Goal: Task Accomplishment & Management: Complete application form

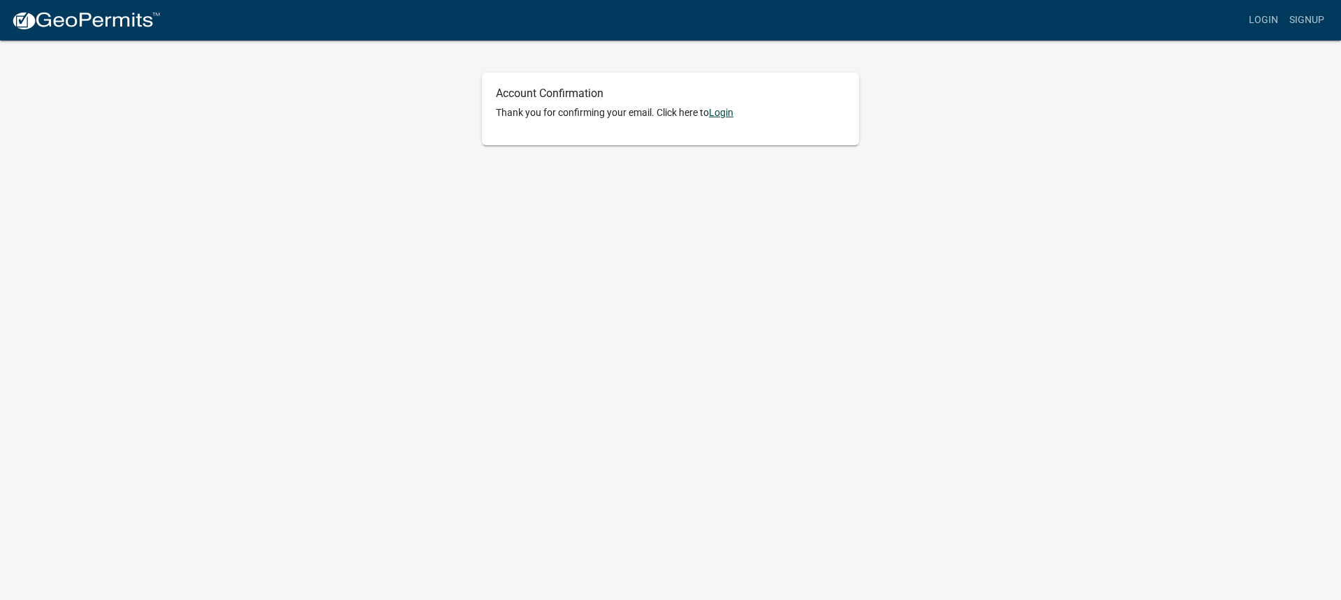
click at [724, 114] on link "Login" at bounding box center [721, 112] width 24 height 11
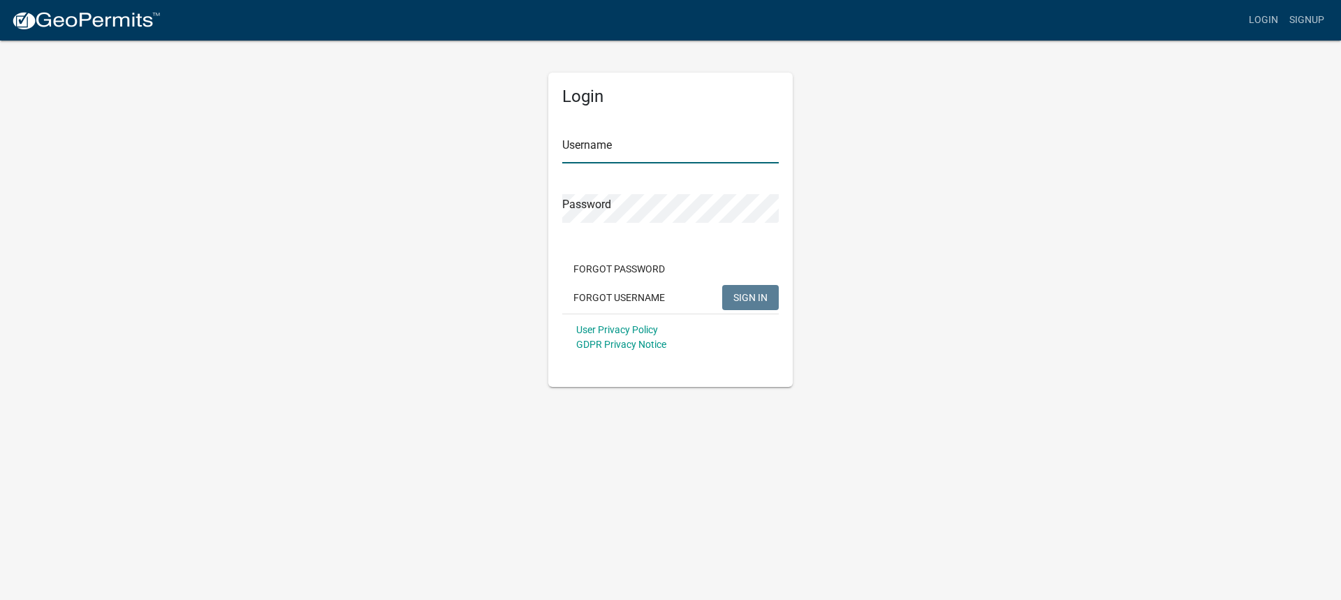
click at [654, 149] on input "Username" at bounding box center [670, 149] width 217 height 29
type input "J"
type input "MariaFrame"
click at [722, 285] on button "SIGN IN" at bounding box center [750, 297] width 57 height 25
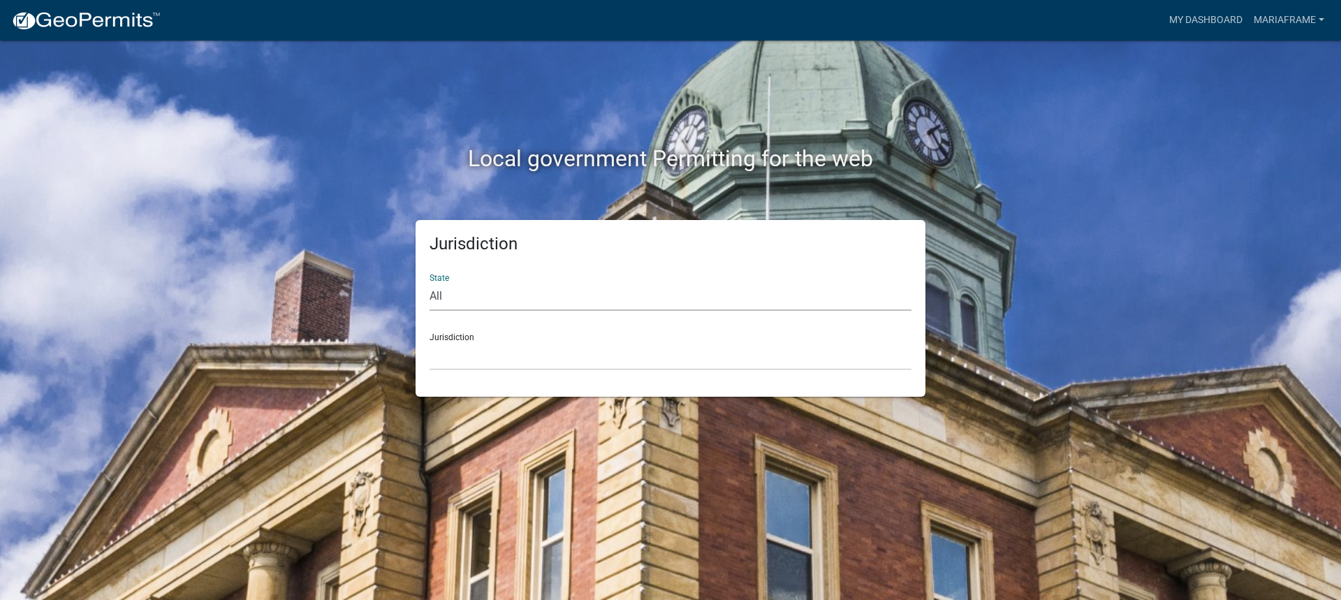
click at [447, 297] on select "All [US_STATE] [US_STATE] [US_STATE] [US_STATE] [US_STATE] [US_STATE] [US_STATE…" at bounding box center [671, 296] width 482 height 29
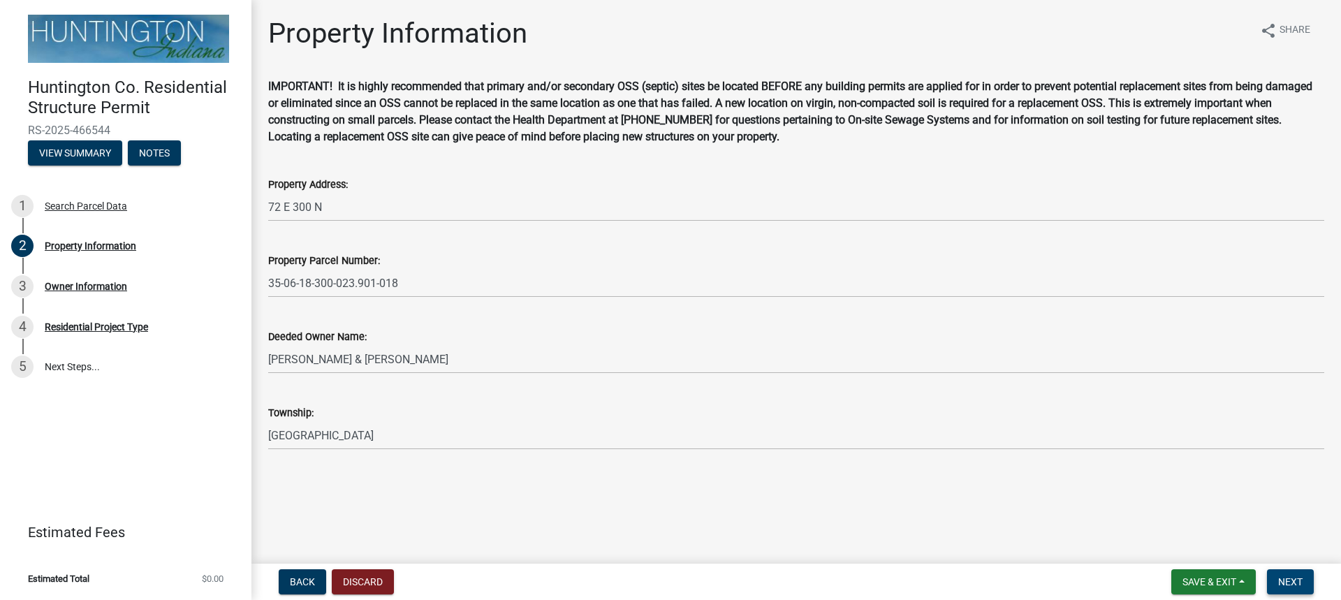
click at [1286, 582] on span "Next" at bounding box center [1290, 581] width 24 height 11
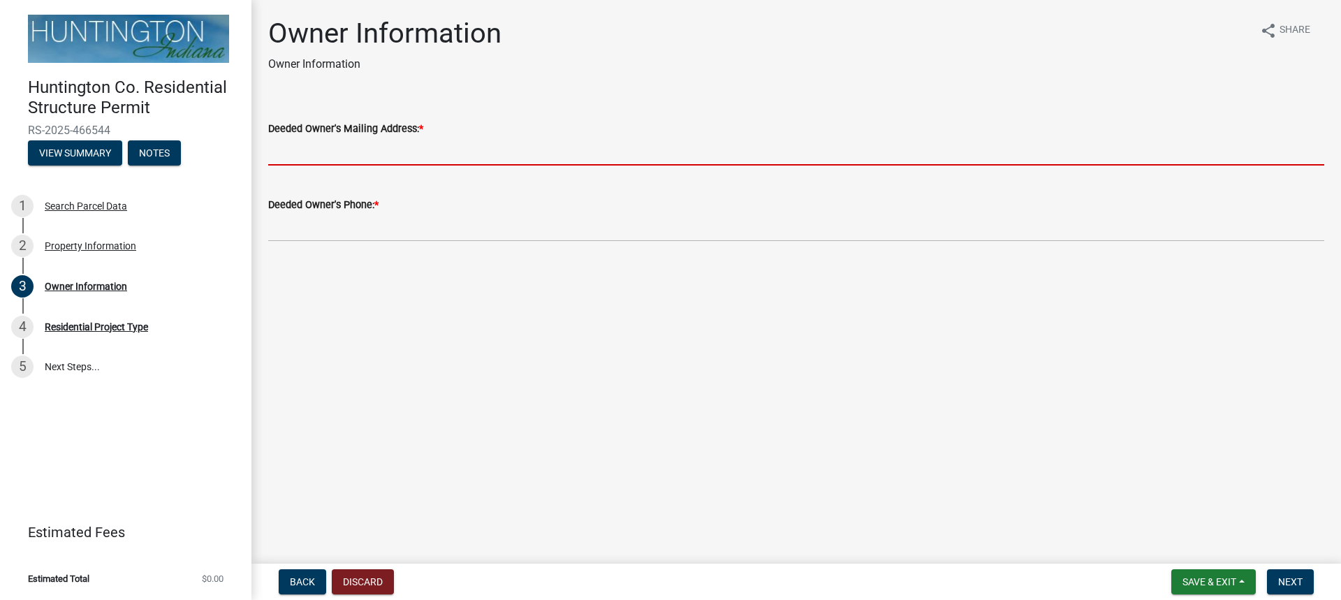
click at [428, 142] on input "Deeded Owner's Mailing Address: *" at bounding box center [796, 151] width 1056 height 29
paste input "72 E 300 N"
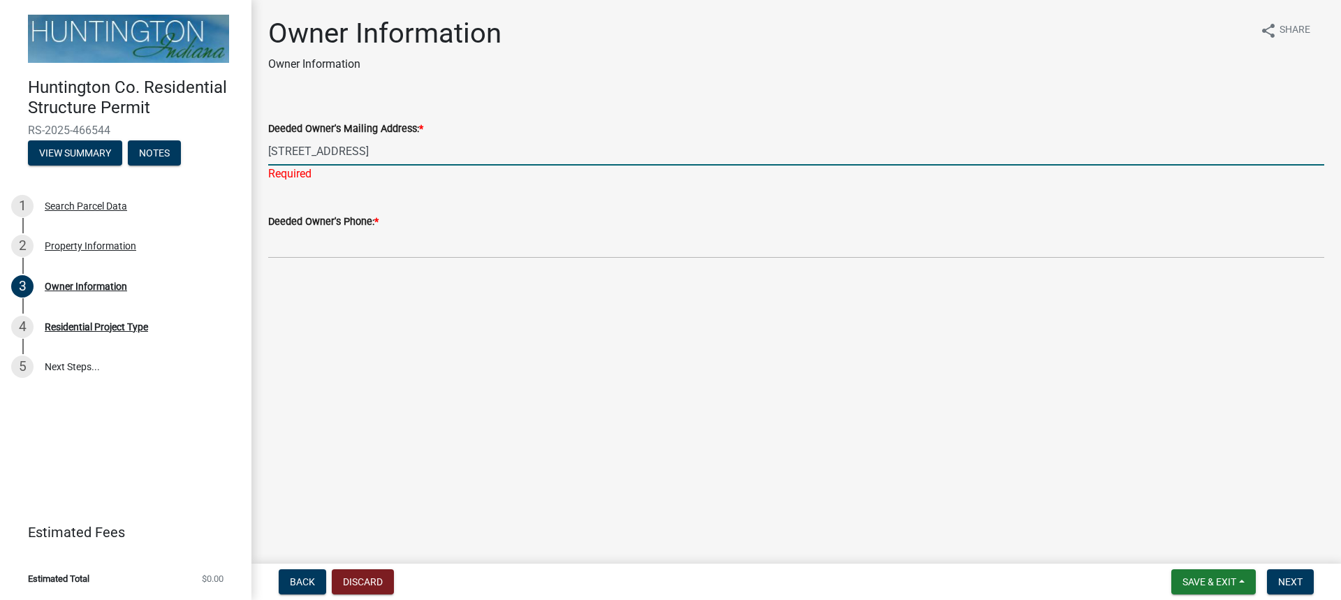
click at [406, 149] on input "72 E 300 N Huntington, IN 45760" at bounding box center [796, 151] width 1056 height 29
type input "72 E 300 N Huntington, IN 46750"
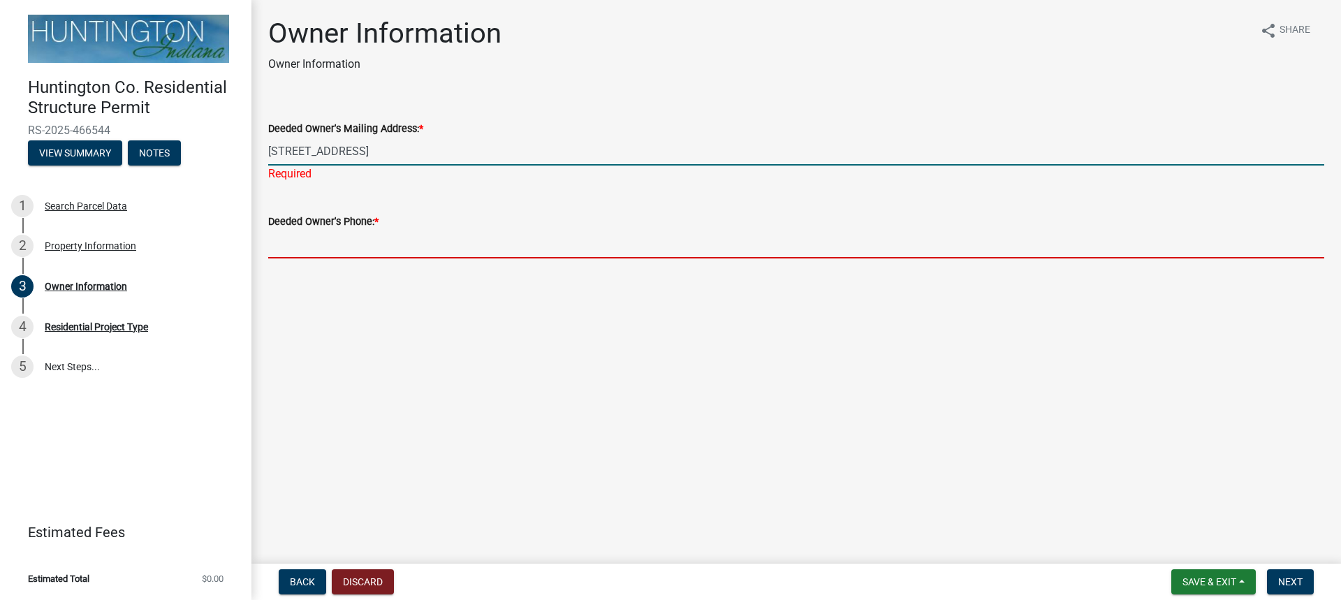
click at [319, 250] on wm-data-entity-input "Deeded Owner's Phone: *" at bounding box center [796, 231] width 1056 height 76
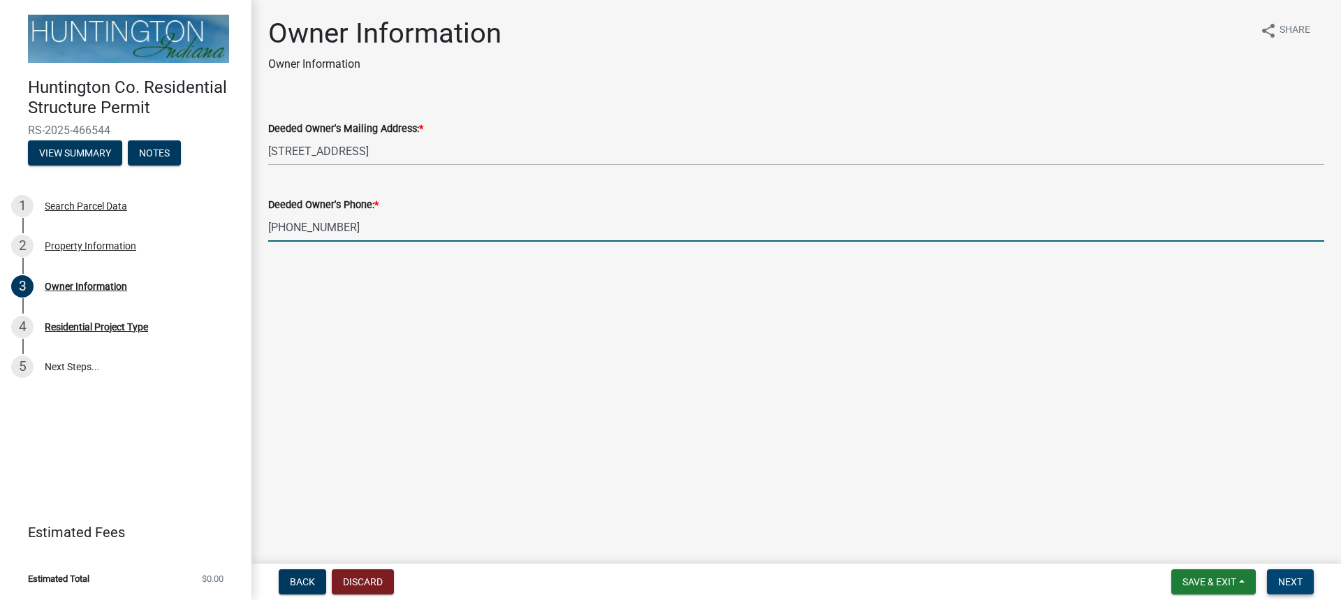
type input "317-800-0830"
click at [1296, 577] on span "Next" at bounding box center [1290, 581] width 24 height 11
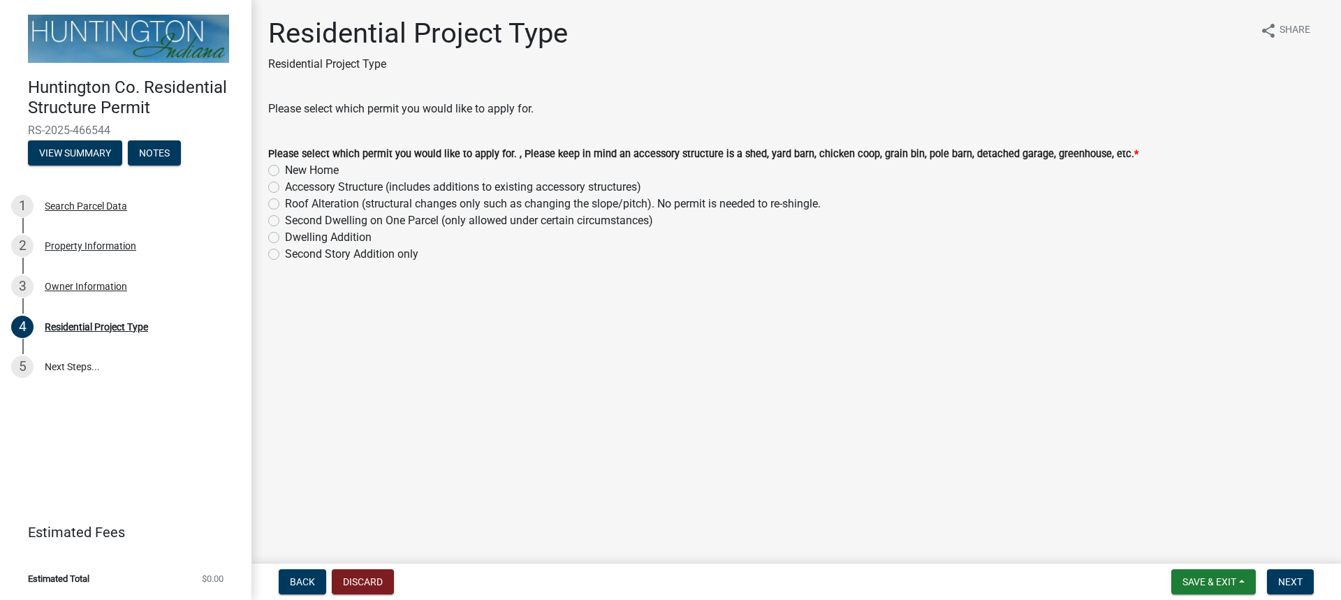
click at [285, 187] on label "Accessory Structure (includes additions to existing accessory structures)" at bounding box center [463, 187] width 356 height 17
click at [285, 187] on input "Accessory Structure (includes additions to existing accessory structures)" at bounding box center [289, 183] width 9 height 9
radio input "true"
click at [1300, 582] on span "Next" at bounding box center [1290, 581] width 24 height 11
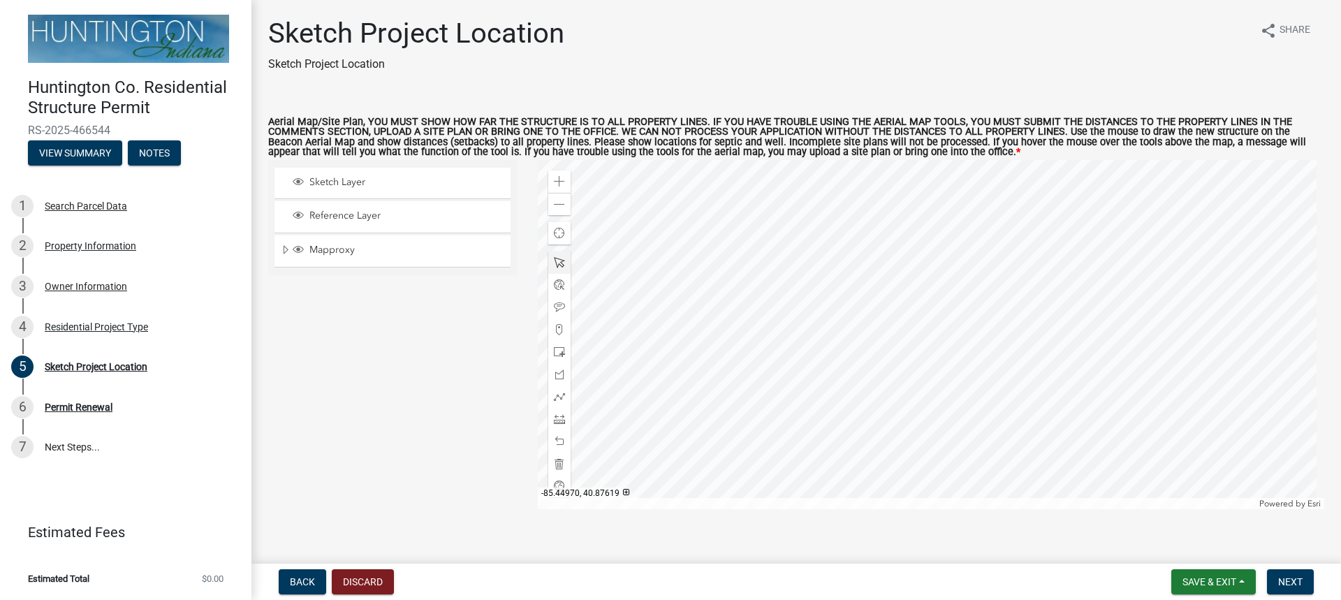
click at [970, 269] on div at bounding box center [931, 334] width 787 height 349
click at [558, 180] on span at bounding box center [559, 181] width 11 height 11
click at [559, 352] on span at bounding box center [559, 351] width 11 height 11
click at [1101, 229] on div at bounding box center [931, 334] width 787 height 349
click at [667, 191] on div at bounding box center [931, 334] width 787 height 349
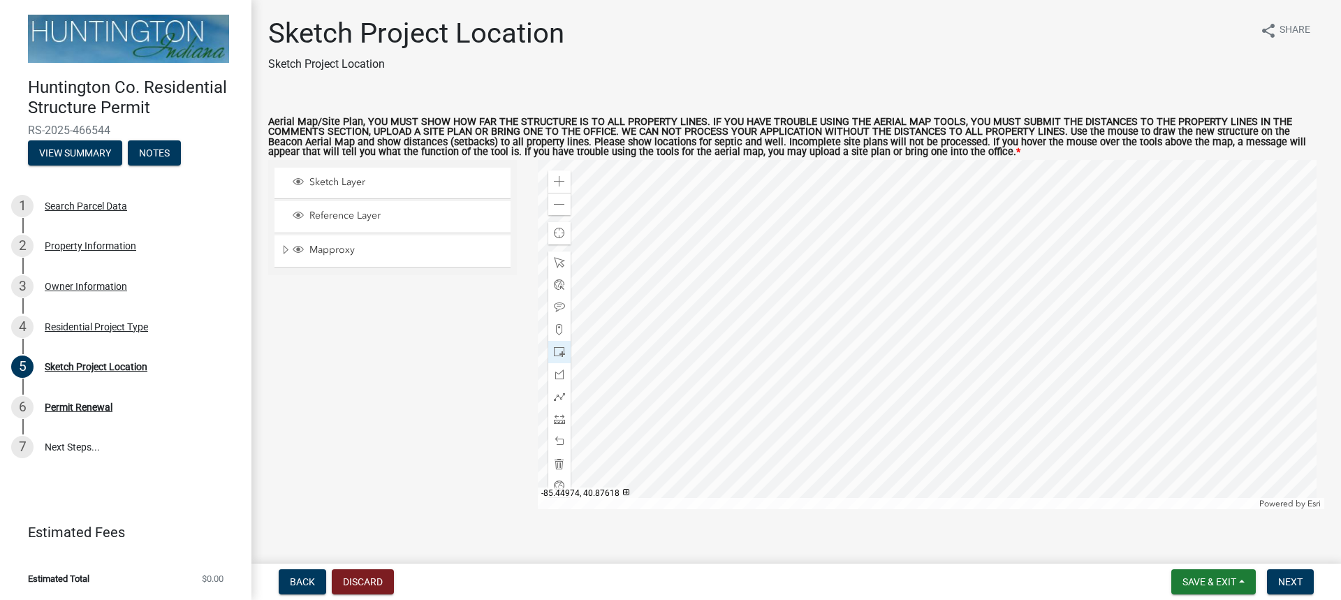
click at [1006, 204] on div at bounding box center [931, 334] width 787 height 349
click at [1061, 206] on div at bounding box center [931, 334] width 787 height 349
click at [558, 443] on span at bounding box center [559, 441] width 11 height 11
click at [1055, 210] on div at bounding box center [931, 334] width 787 height 349
click at [1053, 277] on div at bounding box center [931, 334] width 787 height 349
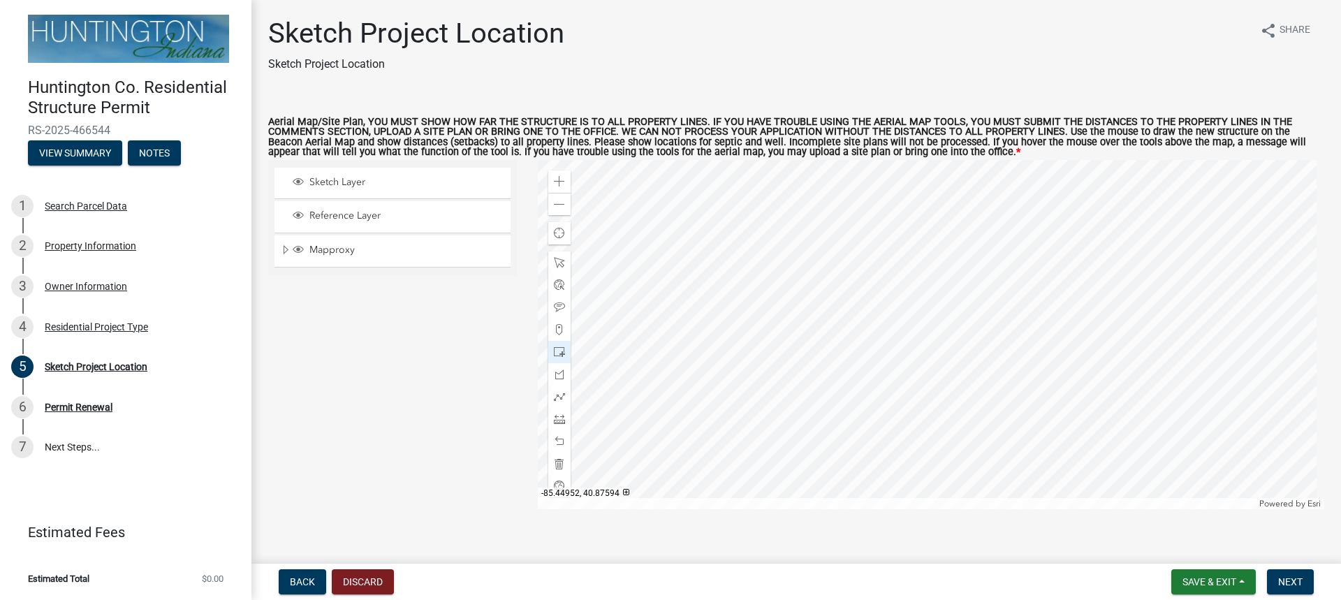
click at [1053, 277] on div at bounding box center [931, 334] width 787 height 349
click at [555, 437] on span at bounding box center [559, 441] width 11 height 11
click at [555, 442] on span at bounding box center [559, 441] width 11 height 11
click at [555, 439] on span at bounding box center [559, 441] width 11 height 11
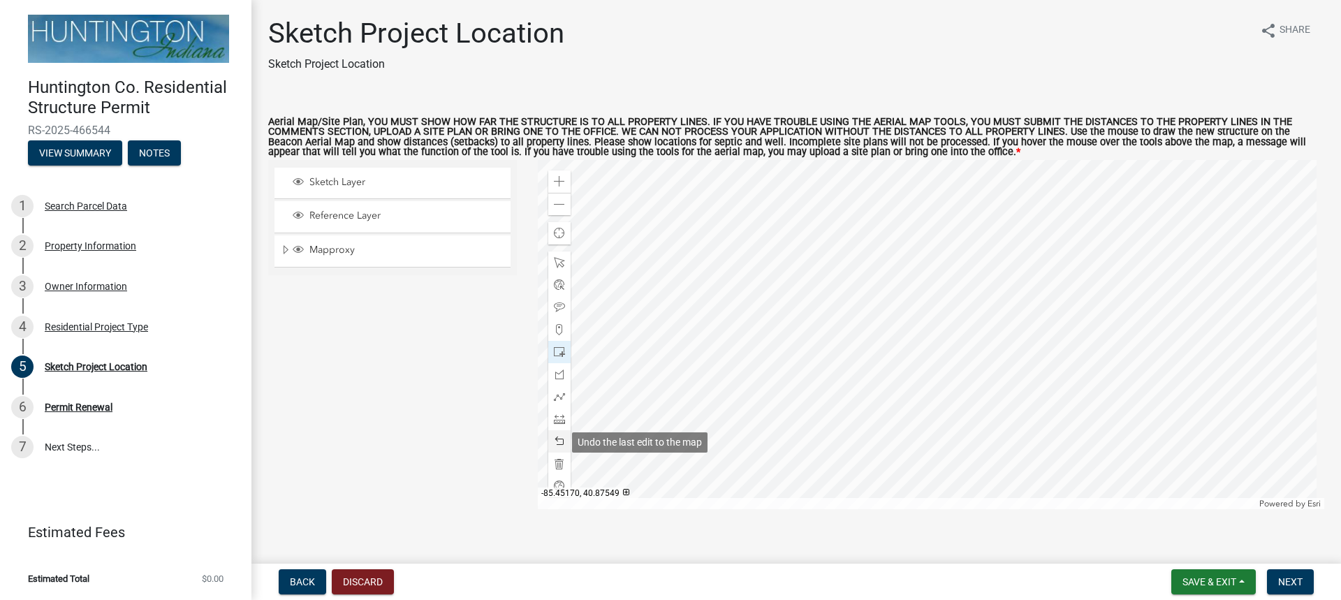
click at [555, 439] on span at bounding box center [559, 441] width 11 height 11
click at [1051, 261] on div at bounding box center [931, 334] width 787 height 349
click at [1052, 198] on div at bounding box center [931, 334] width 787 height 349
click at [554, 441] on span at bounding box center [559, 441] width 11 height 11
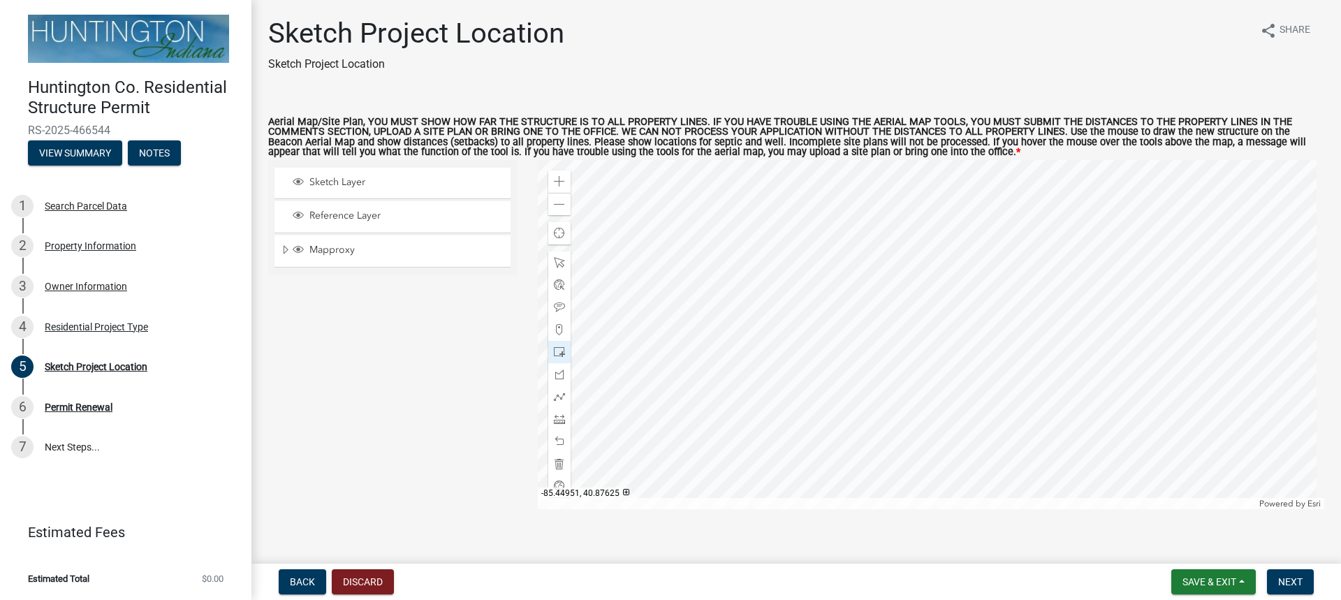
click at [1064, 185] on div at bounding box center [931, 334] width 787 height 349
click at [1060, 188] on div at bounding box center [931, 334] width 787 height 349
click at [559, 441] on span at bounding box center [559, 441] width 11 height 11
click at [1065, 190] on div at bounding box center [931, 334] width 787 height 349
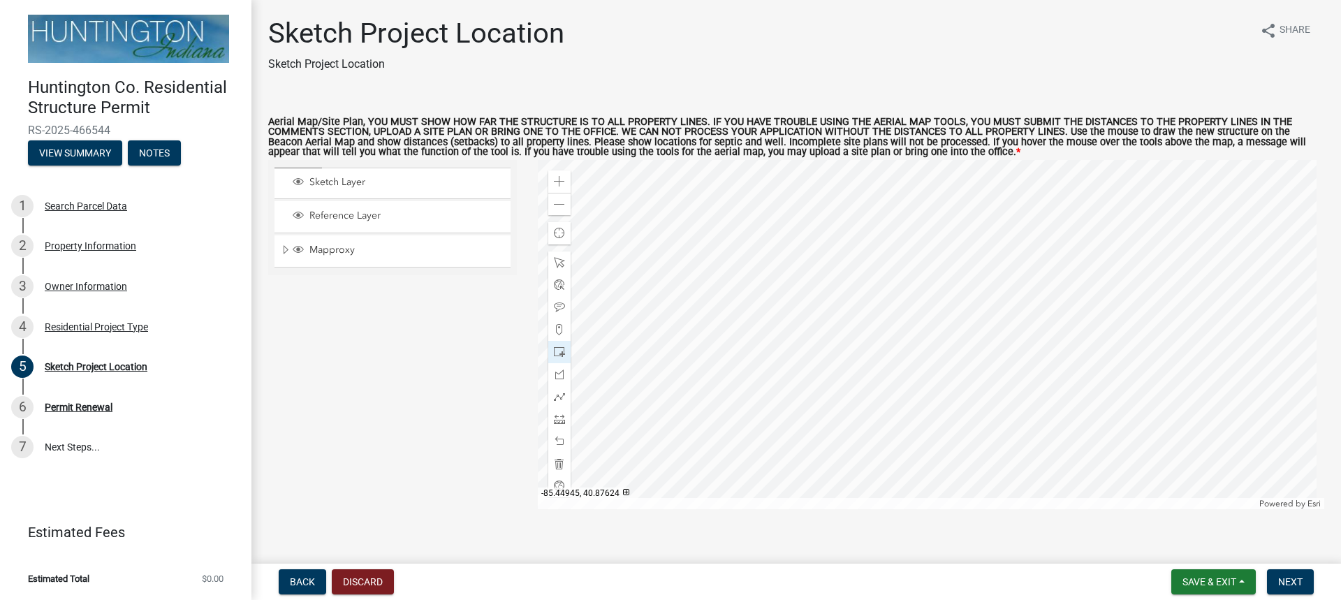
click at [1078, 188] on div at bounding box center [931, 334] width 787 height 349
click at [1079, 188] on div at bounding box center [931, 334] width 787 height 349
click at [1079, 191] on div at bounding box center [931, 334] width 787 height 349
click at [558, 439] on span at bounding box center [559, 441] width 11 height 11
click at [554, 442] on span at bounding box center [559, 441] width 11 height 11
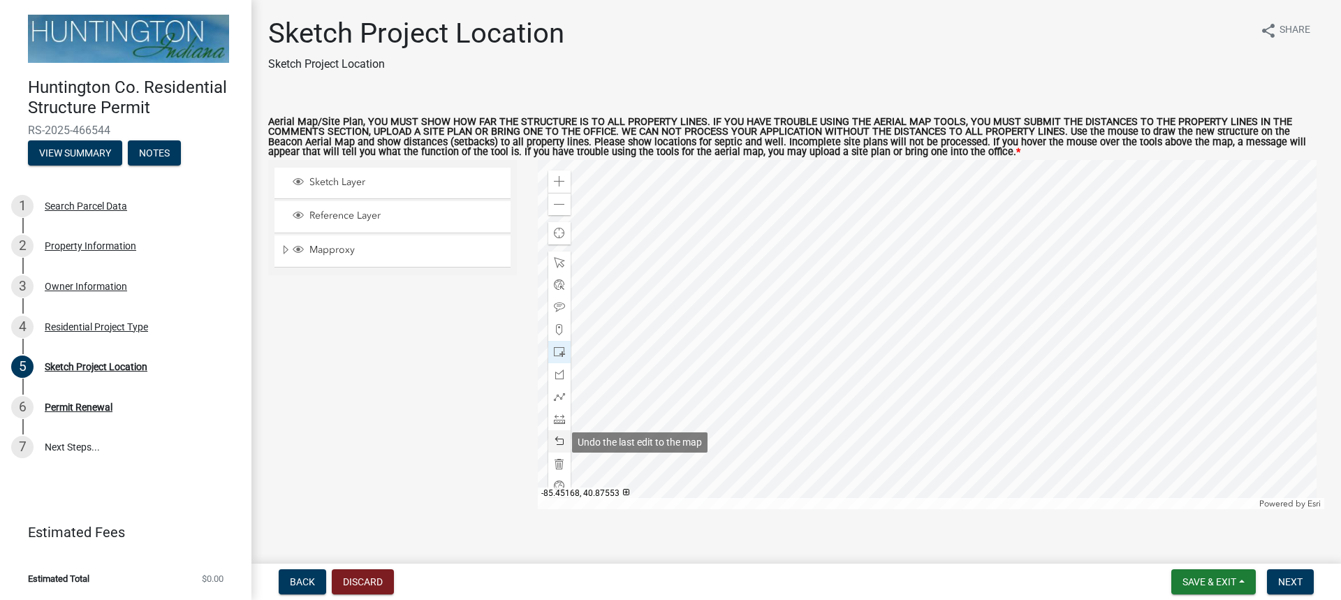
click at [554, 443] on span at bounding box center [559, 441] width 11 height 11
click at [856, 185] on div at bounding box center [931, 334] width 787 height 349
click at [1012, 193] on div at bounding box center [931, 334] width 787 height 349
click at [557, 444] on span at bounding box center [559, 441] width 11 height 11
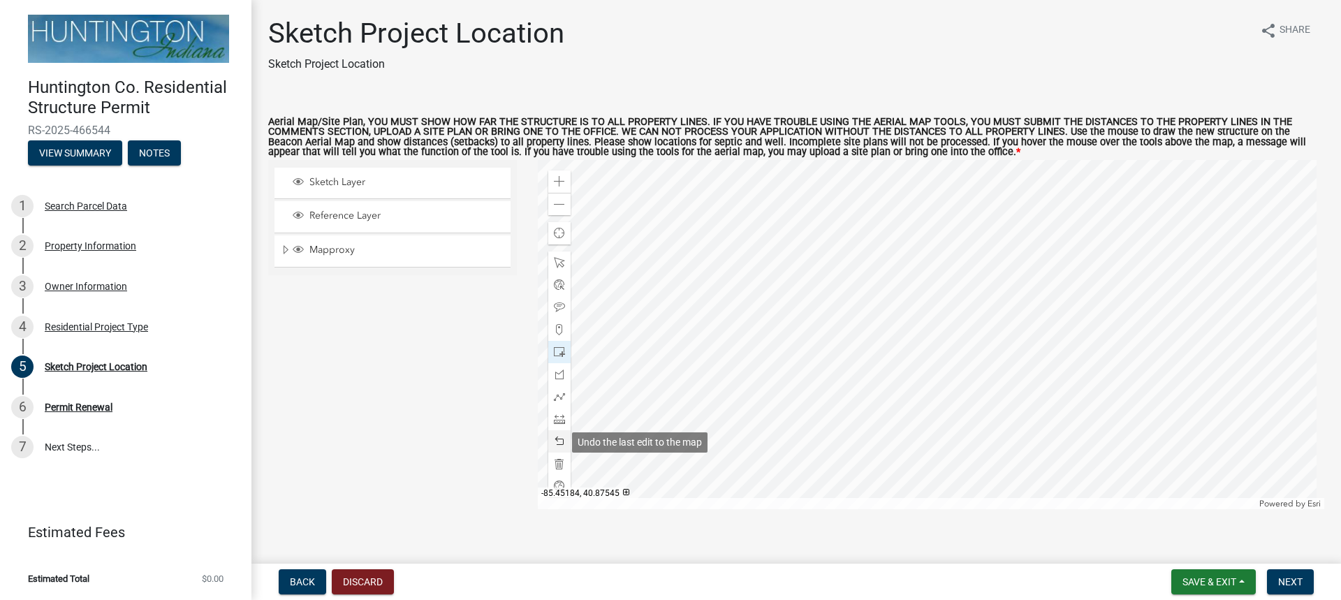
click at [557, 444] on span at bounding box center [559, 441] width 11 height 11
click at [1007, 198] on div at bounding box center [931, 334] width 787 height 349
click at [1007, 191] on div at bounding box center [931, 334] width 787 height 349
click at [1068, 261] on div at bounding box center [931, 334] width 787 height 349
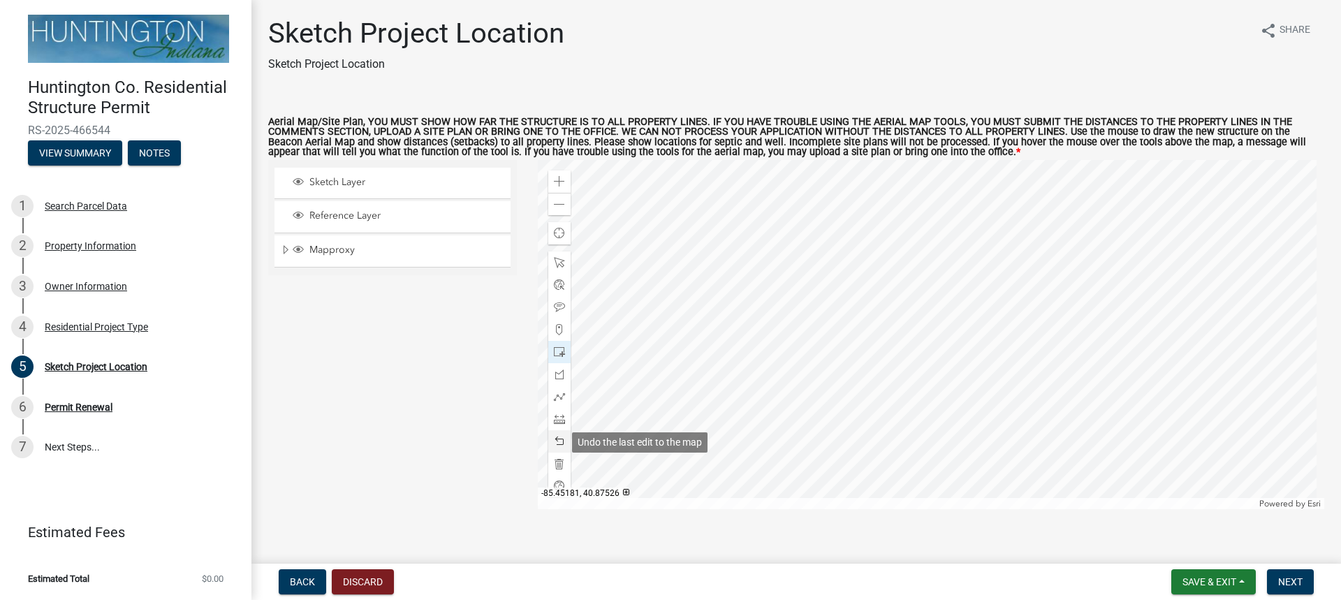
click at [555, 441] on span at bounding box center [559, 441] width 11 height 11
click at [1202, 582] on span "Save & Exit" at bounding box center [1209, 581] width 54 height 11
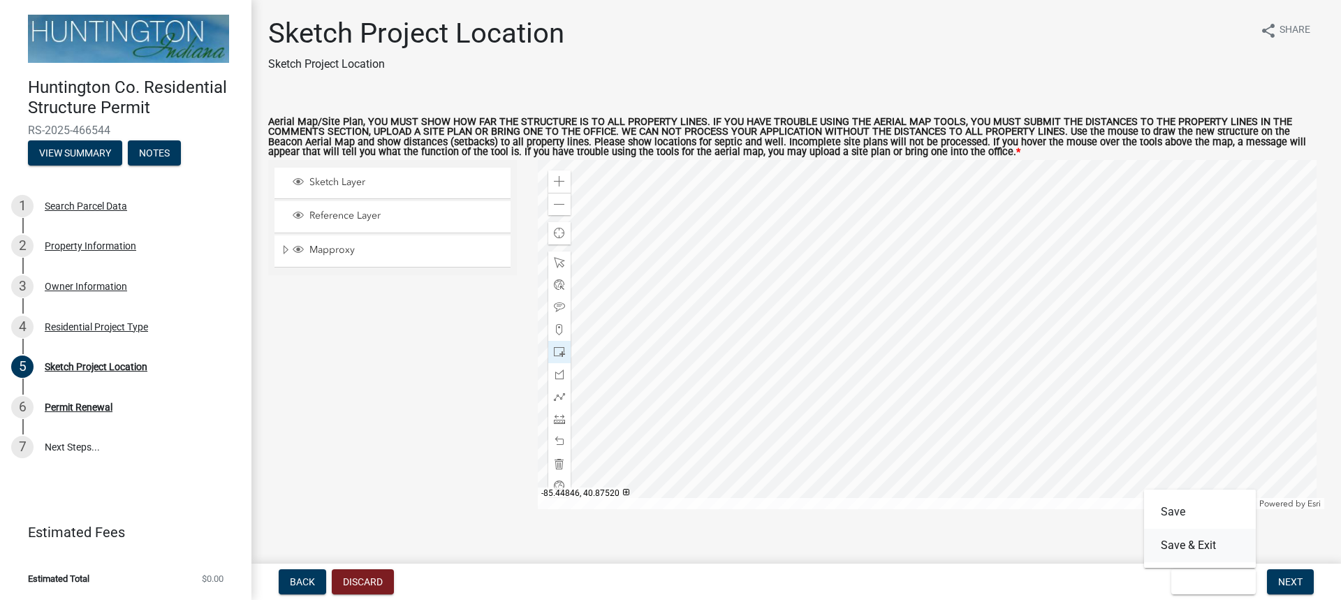
click at [1182, 545] on button "Save & Exit" at bounding box center [1200, 546] width 112 height 34
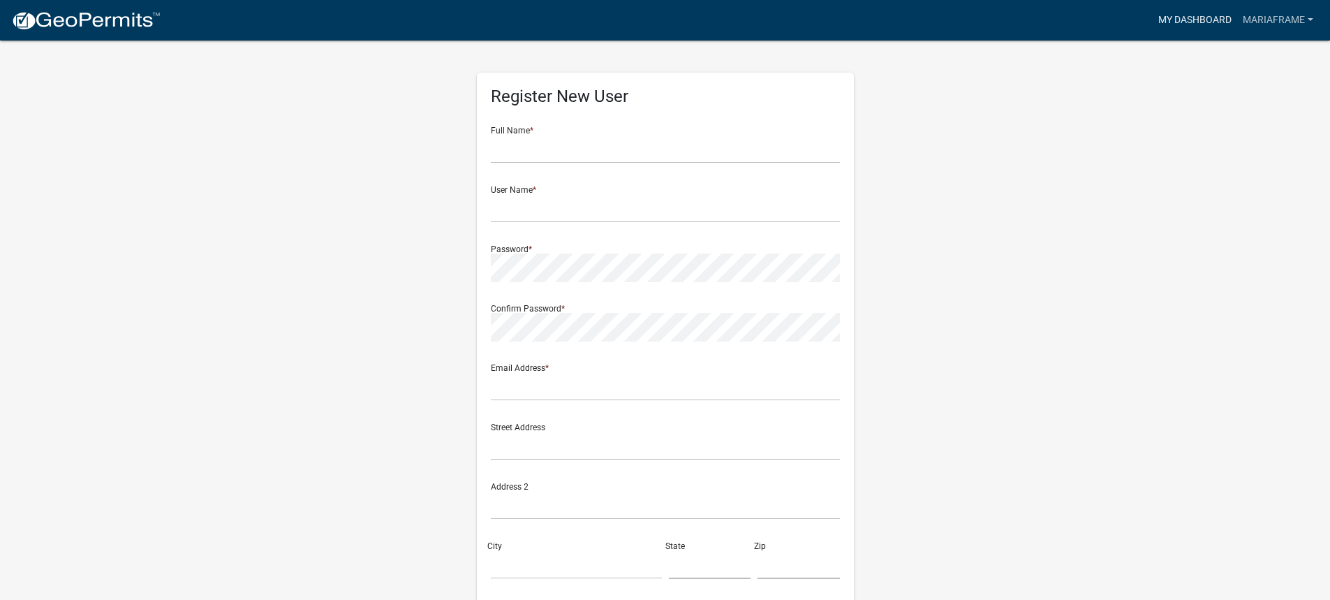
click at [1207, 20] on link "My Dashboard" at bounding box center [1195, 20] width 85 height 27
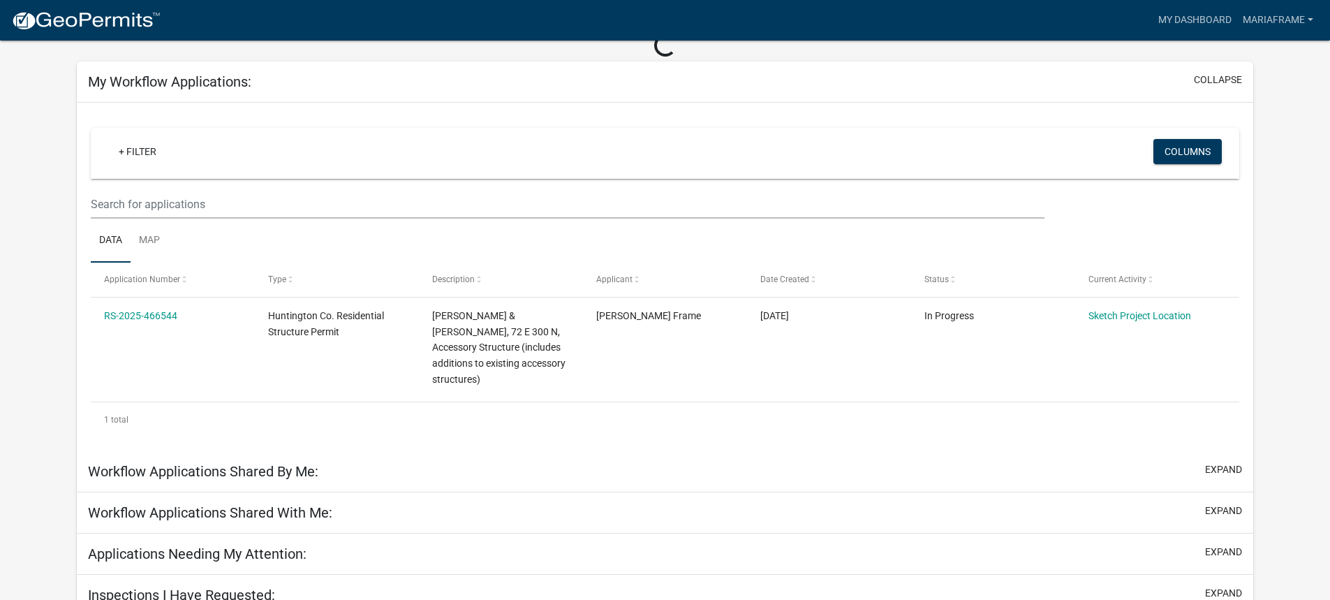
scroll to position [54, 0]
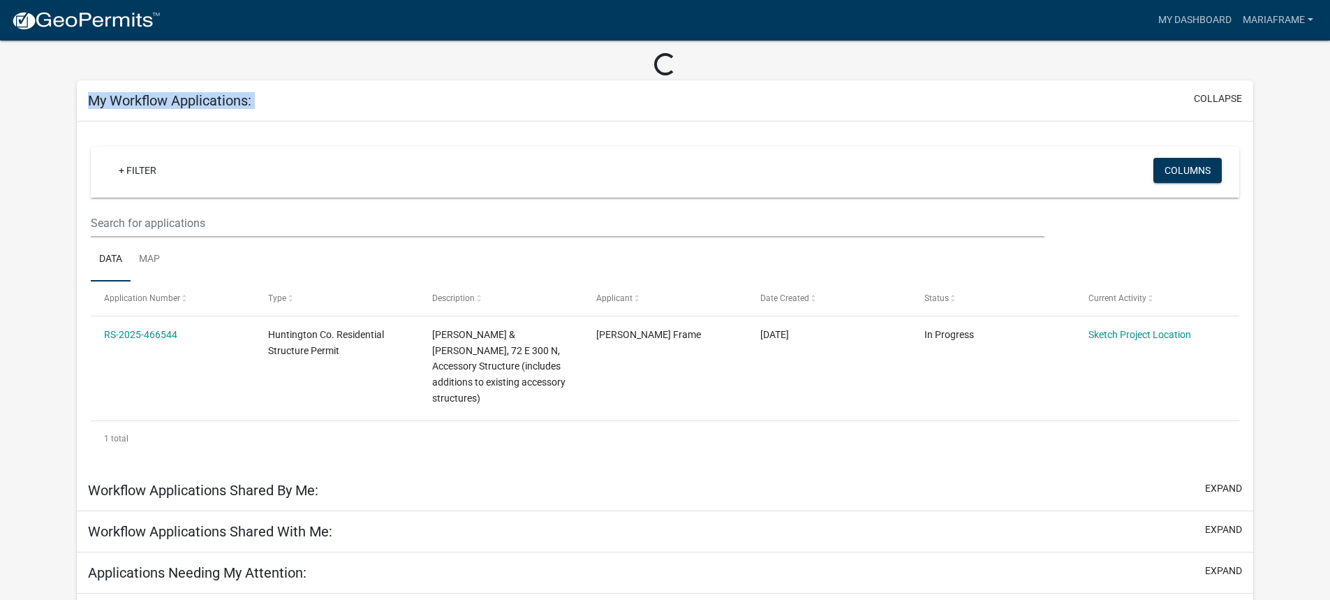
drag, startPoint x: 1330, startPoint y: 126, endPoint x: 1340, endPoint y: 71, distance: 56.0
click at [1330, 71] on html "Internet Explorer does NOT work with GeoPermits. Get a new browser for more sec…" at bounding box center [665, 246] width 1330 height 600
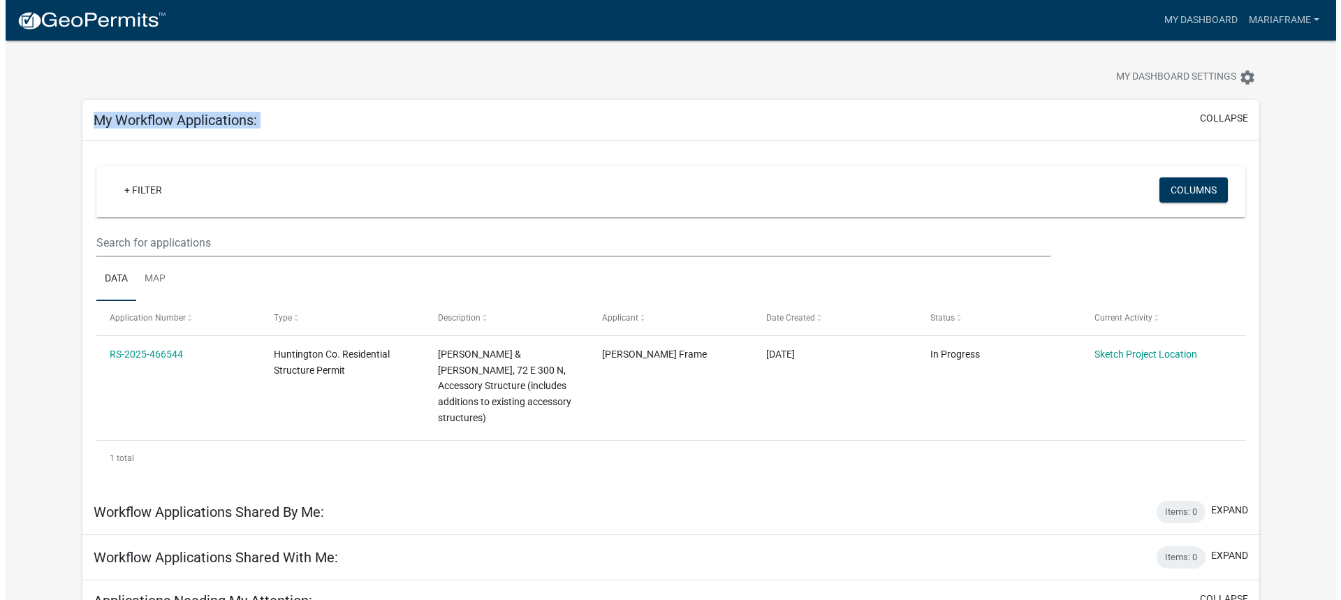
scroll to position [0, 0]
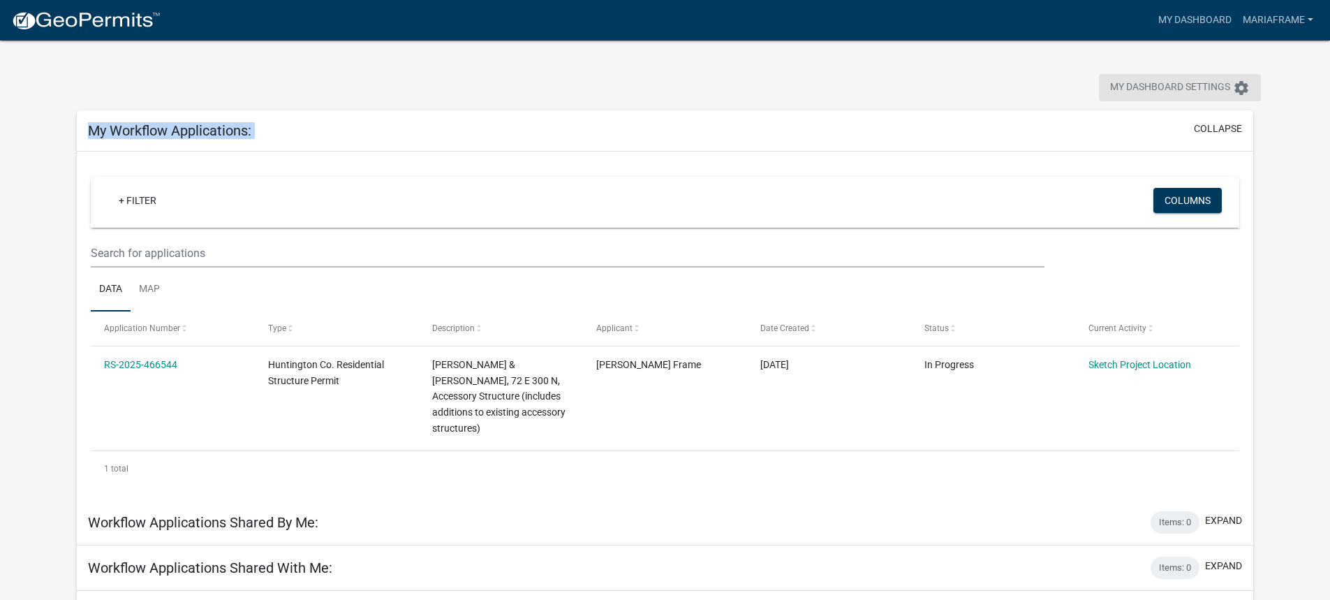
click at [1224, 87] on span "My Dashboard Settings" at bounding box center [1170, 88] width 120 height 17
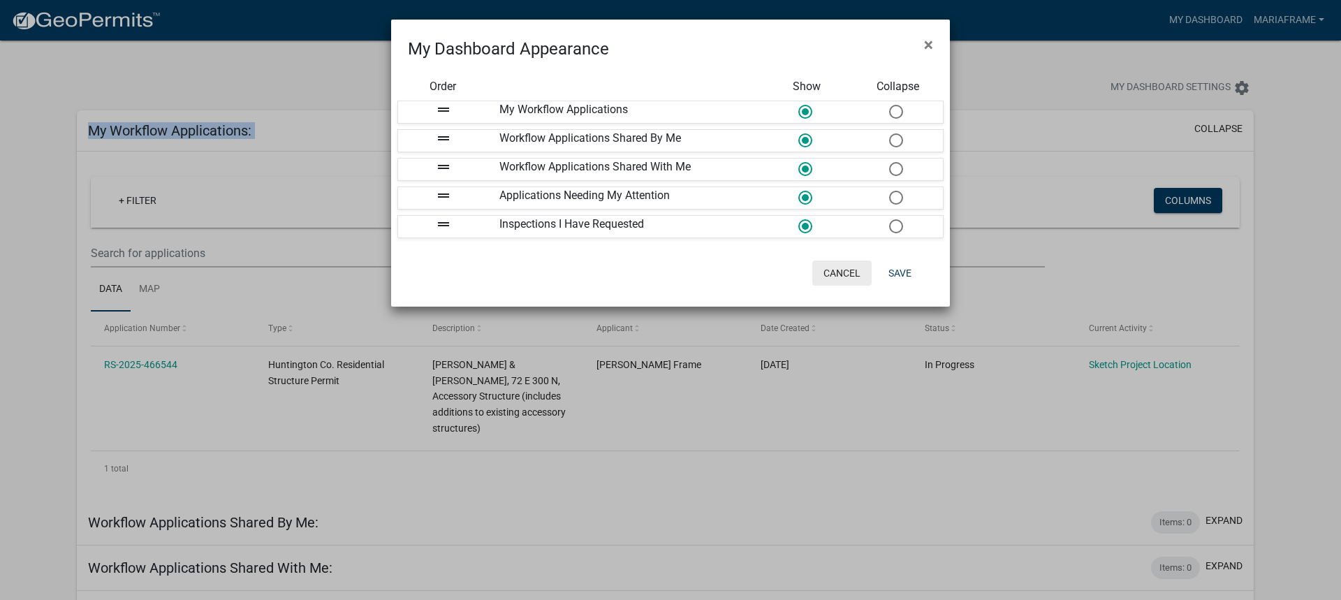
click at [846, 277] on button "Cancel" at bounding box center [841, 273] width 59 height 25
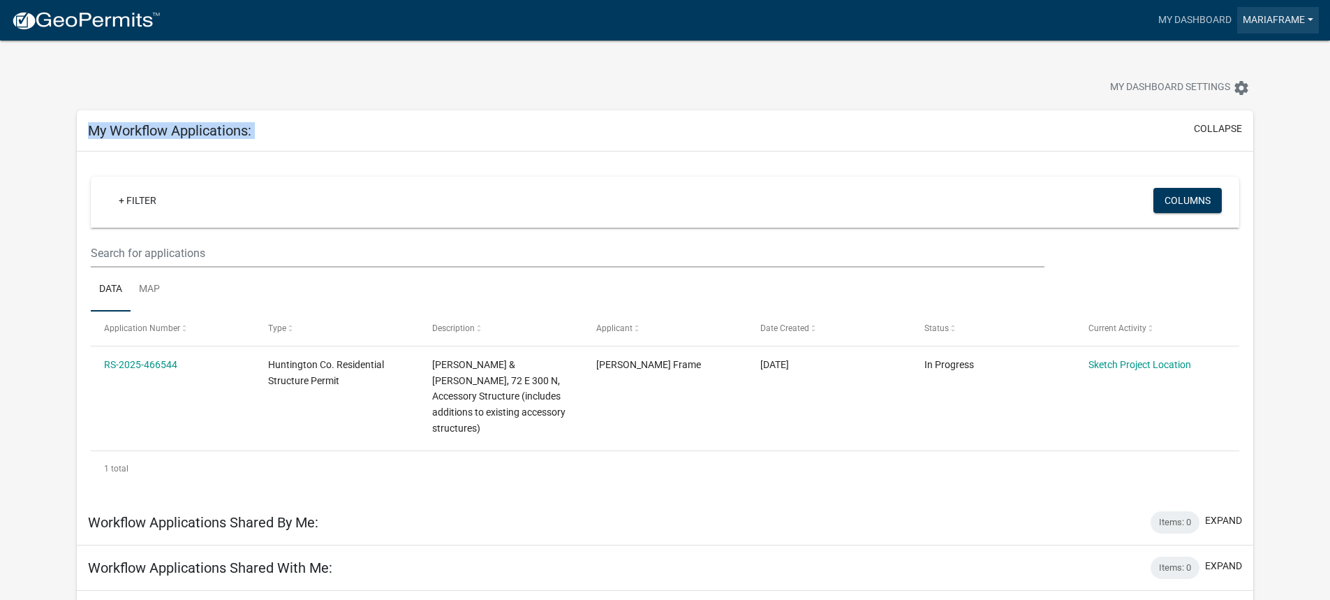
click at [1276, 20] on link "MariaFrame" at bounding box center [1279, 20] width 82 height 27
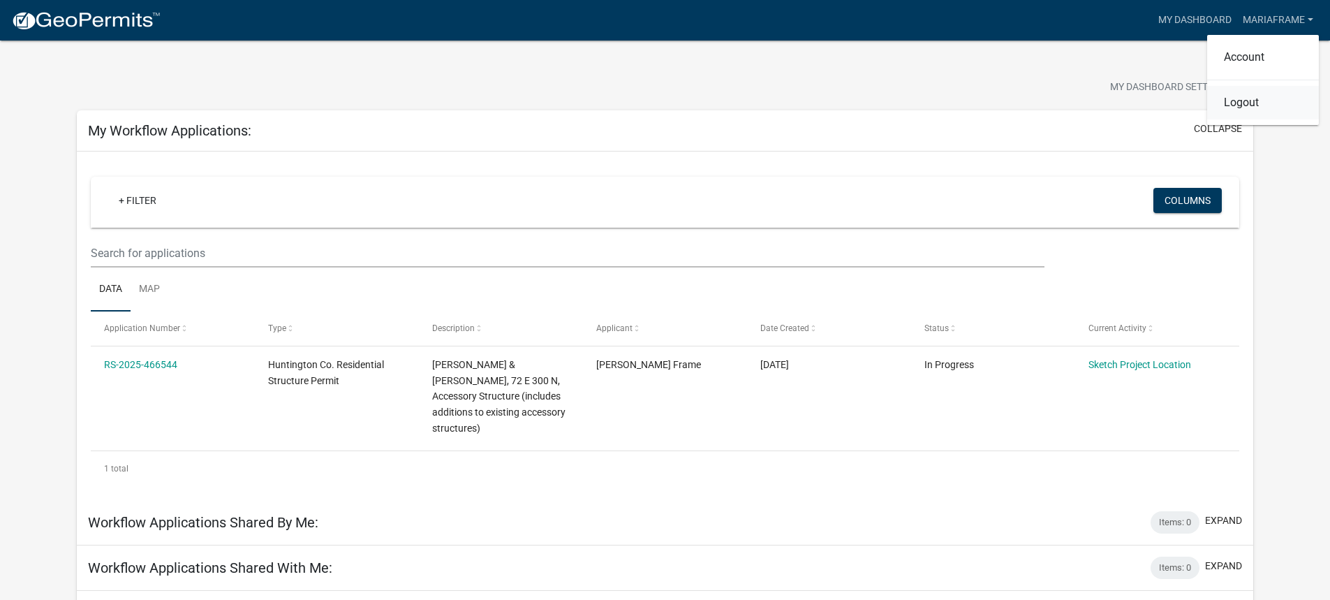
click at [1249, 105] on link "Logout" at bounding box center [1264, 103] width 112 height 34
